Goal: Task Accomplishment & Management: Use online tool/utility

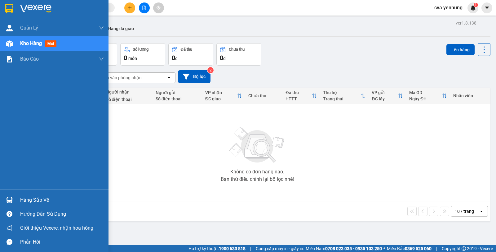
click at [11, 201] on img at bounding box center [9, 199] width 7 height 7
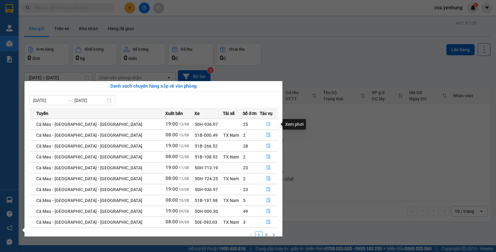
click at [267, 123] on icon "file-done" at bounding box center [269, 124] width 4 height 4
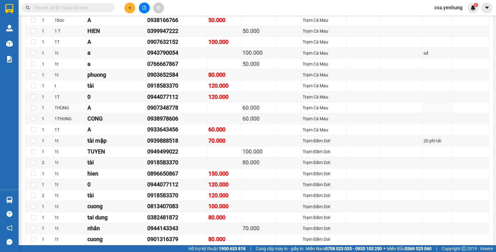
scroll to position [1046, 0]
